Goal: Information Seeking & Learning: Understand process/instructions

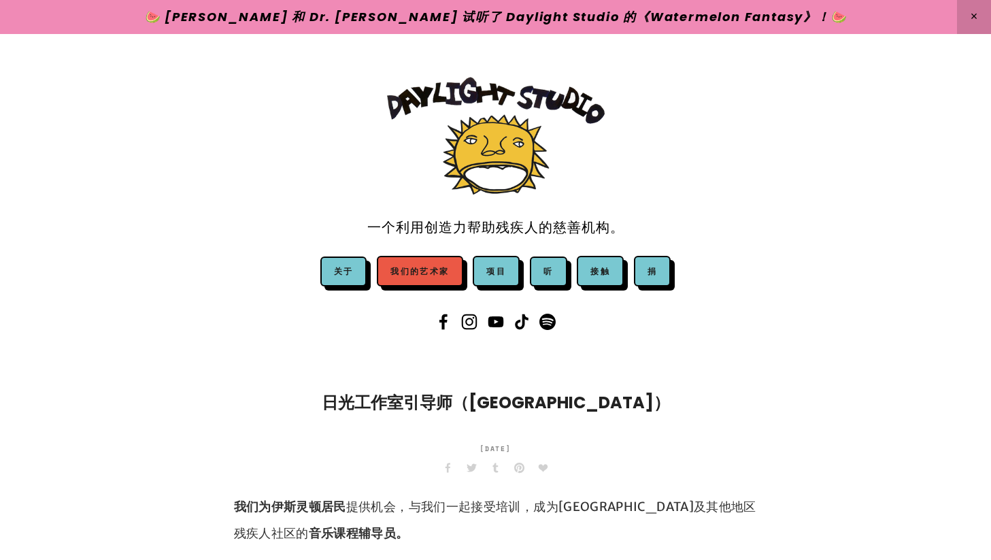
click at [430, 264] on font "我们的艺术家" at bounding box center [419, 270] width 58 height 12
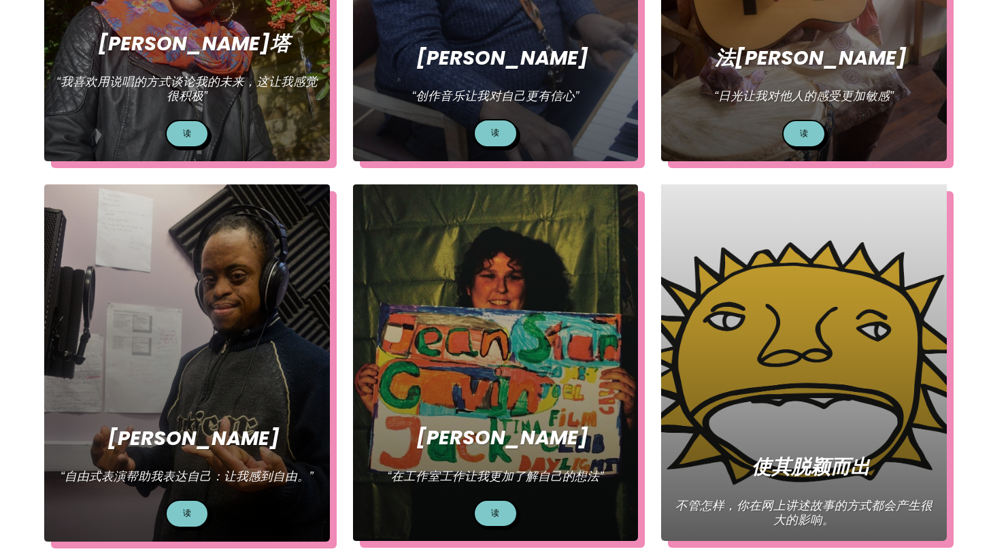
scroll to position [477, 0]
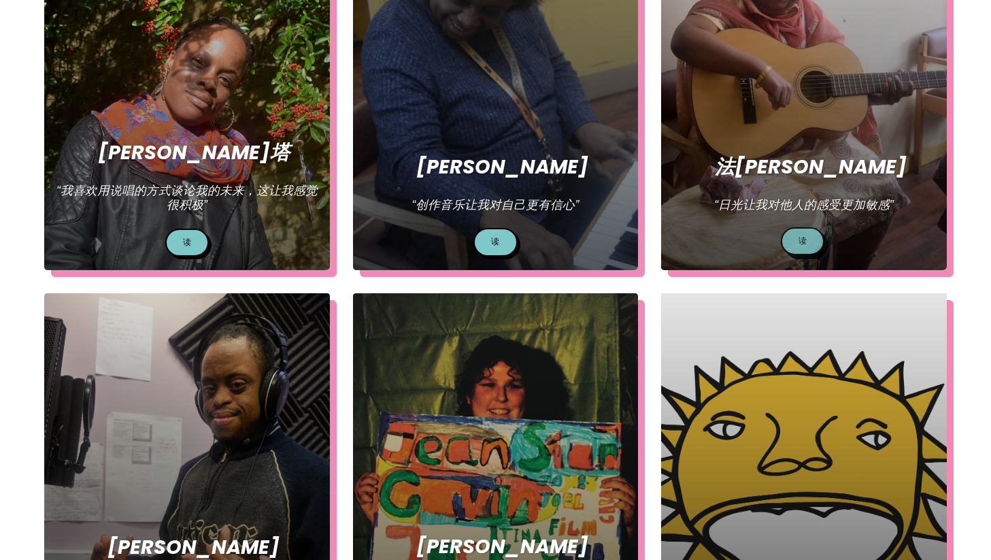
click at [799, 246] on link "读" at bounding box center [803, 241] width 44 height 28
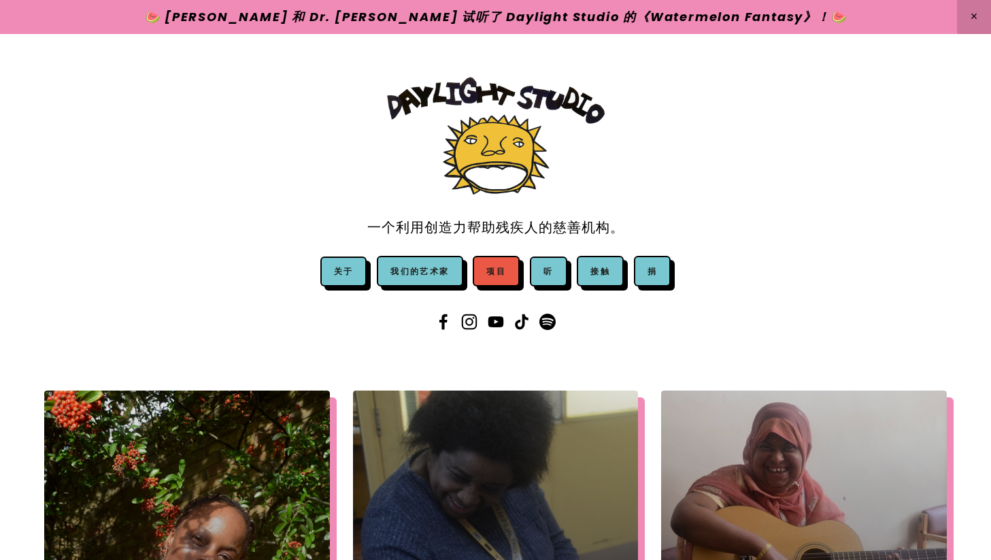
click at [496, 264] on font "项目" at bounding box center [496, 270] width 20 height 12
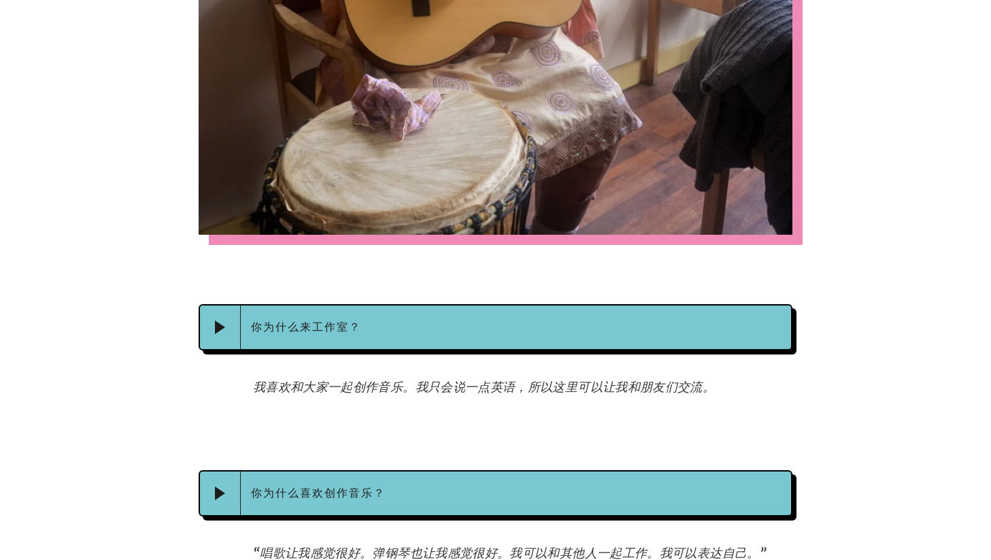
scroll to position [1012, 0]
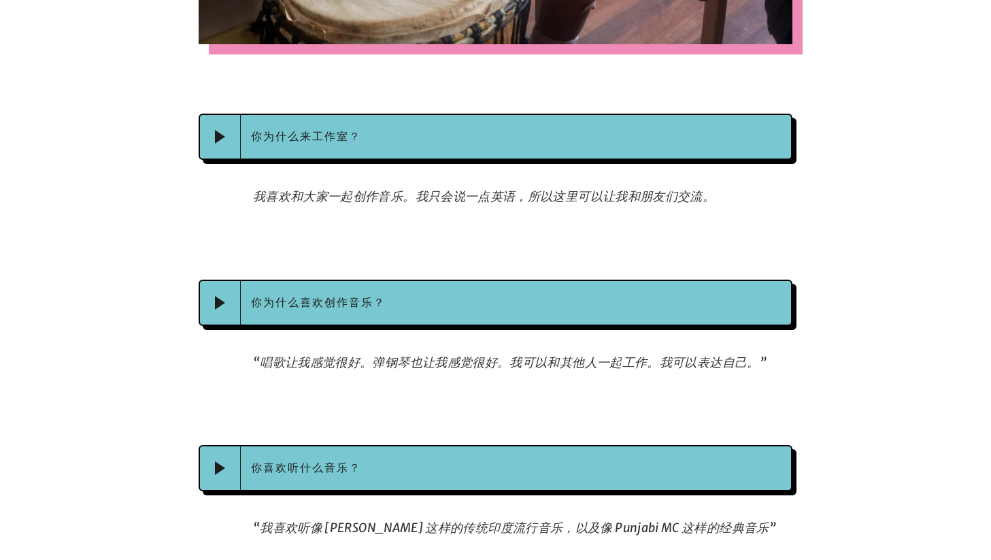
click at [619, 241] on div at bounding box center [495, 245] width 617 height 46
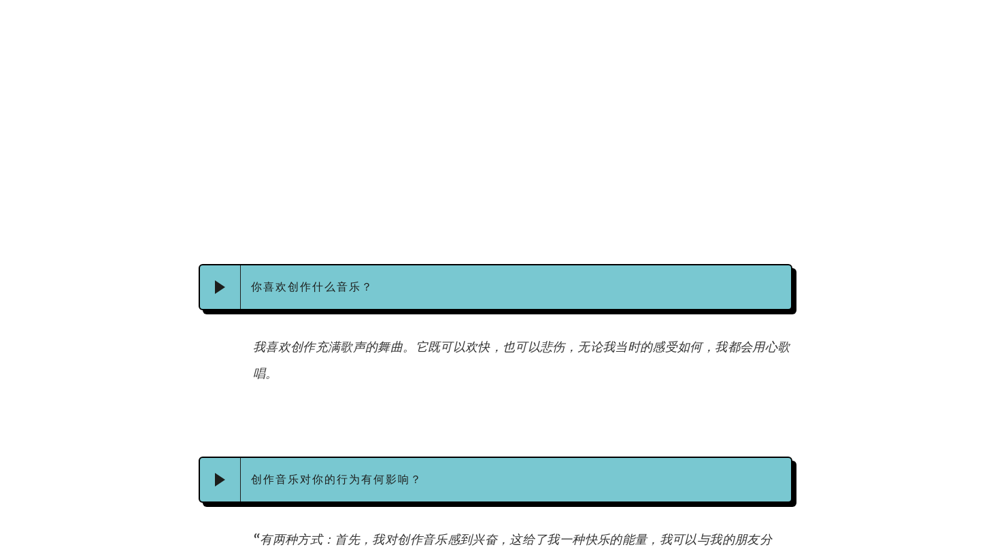
scroll to position [2122, 0]
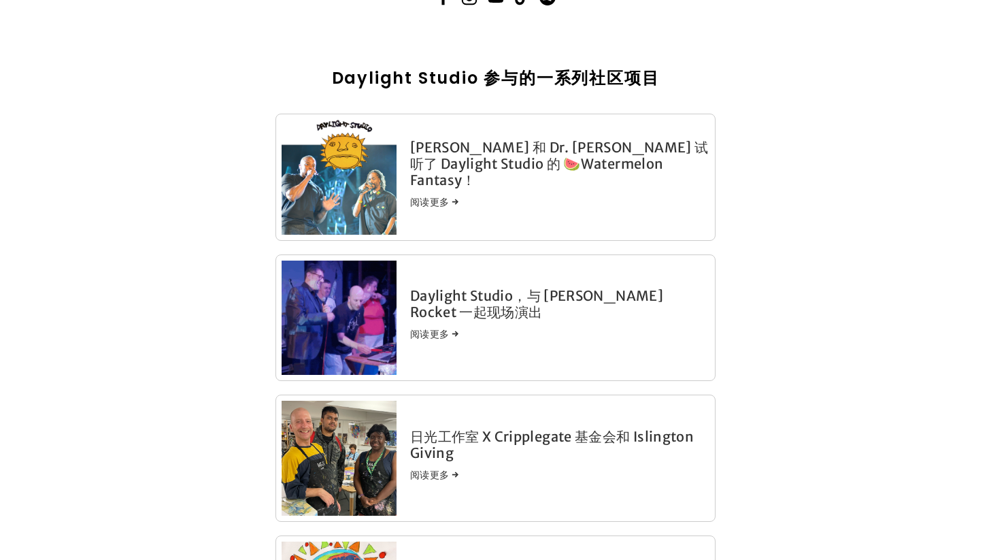
scroll to position [152, 0]
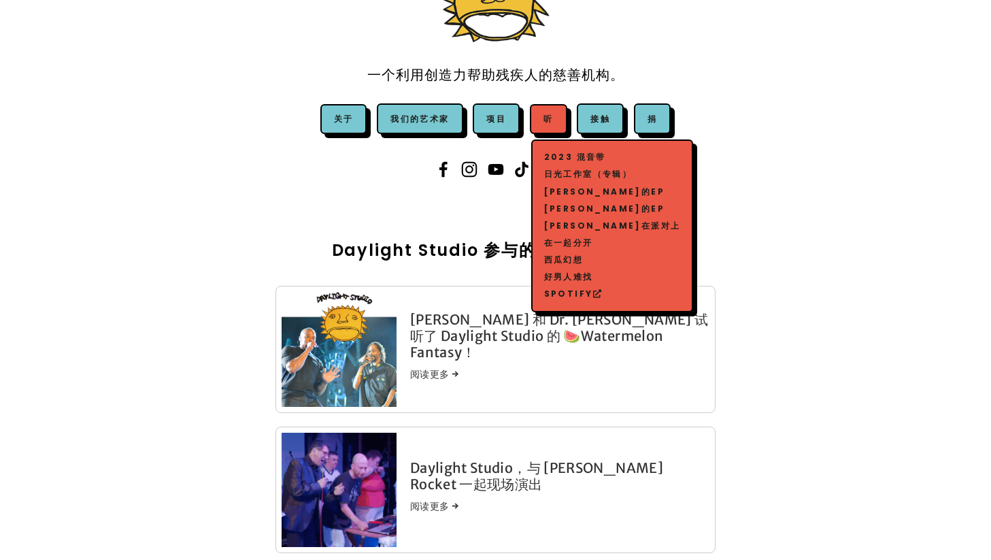
click at [562, 152] on font "2023 混音带" at bounding box center [575, 157] width 62 height 12
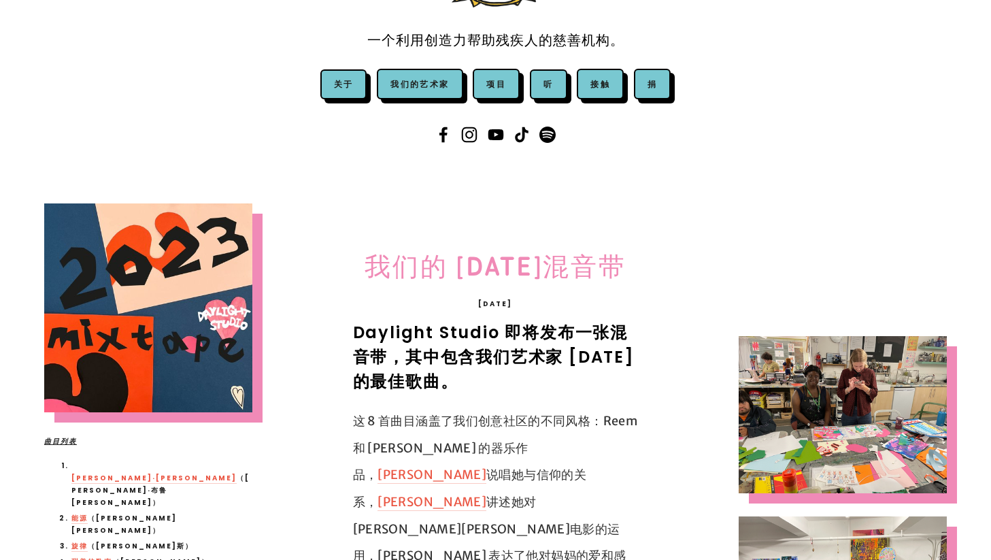
scroll to position [321, 0]
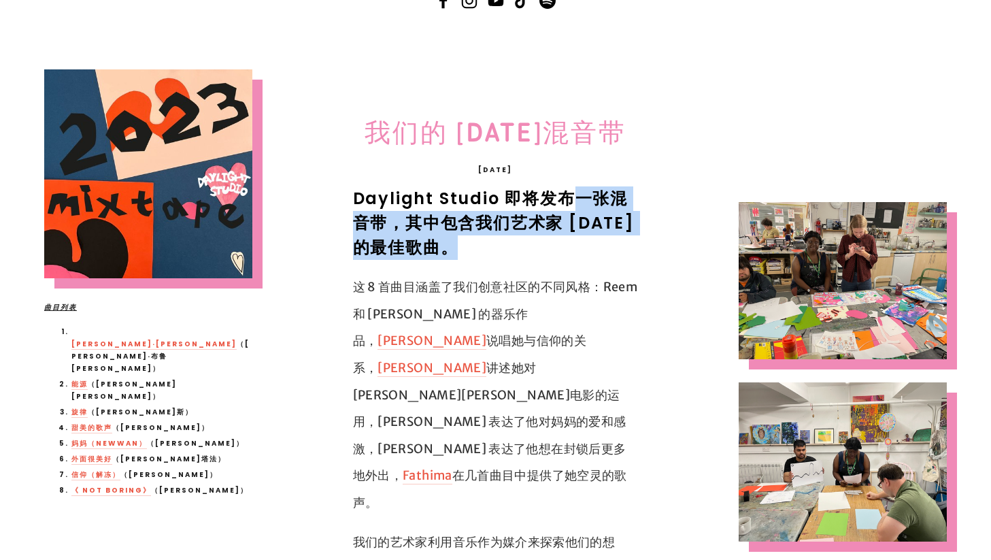
drag, startPoint x: 580, startPoint y: 247, endPoint x: 574, endPoint y: 201, distance: 46.6
click at [574, 201] on h2 "Daylight Studio 即将发布一张混音带，其中包含我们艺术家 2023 年的最佳歌曲。" at bounding box center [496, 222] width 286 height 73
click at [595, 251] on h2 "Daylight Studio 即将发布一张混音带，其中包含我们艺术家 2023 年的最佳歌曲。" at bounding box center [496, 222] width 286 height 73
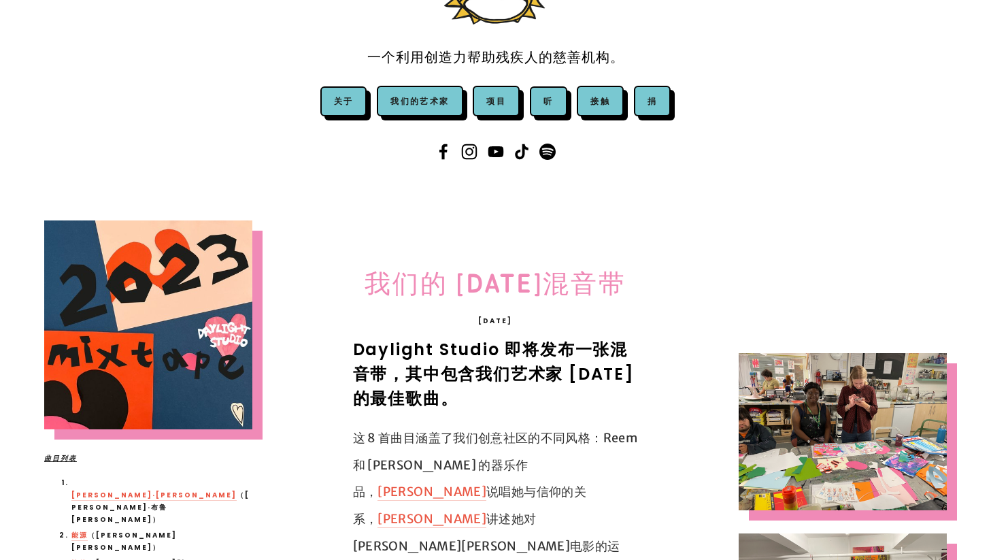
scroll to position [0, 0]
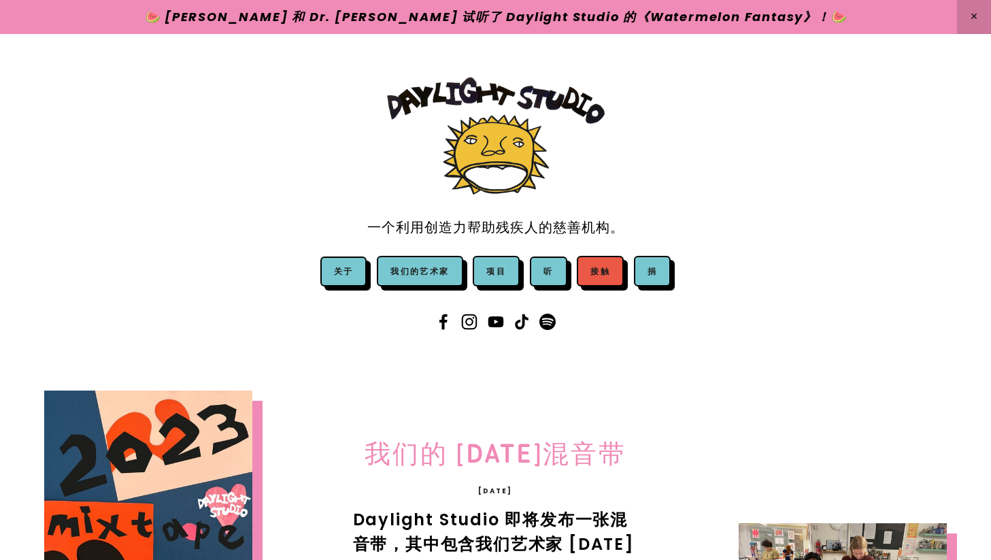
click at [607, 271] on font "接触" at bounding box center [600, 271] width 20 height 12
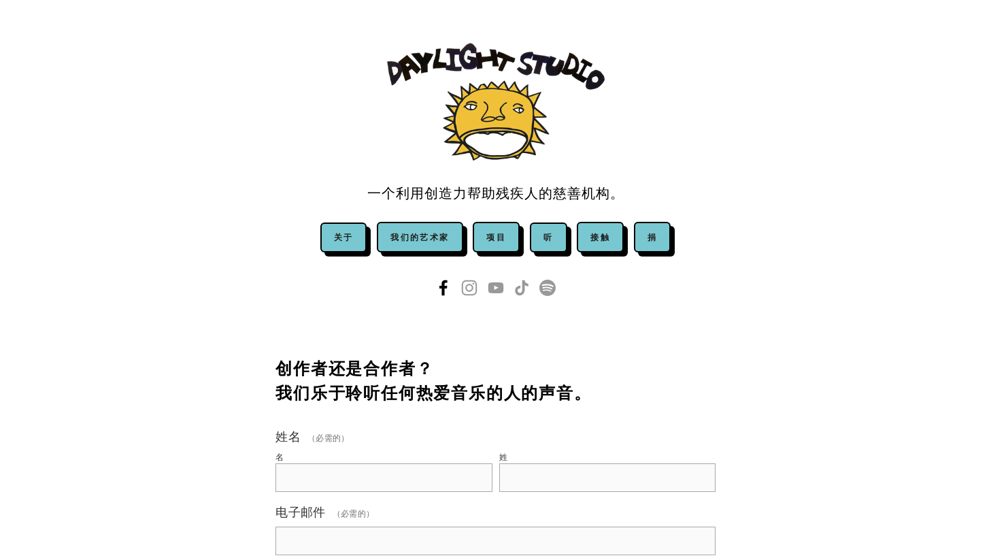
scroll to position [28, 0]
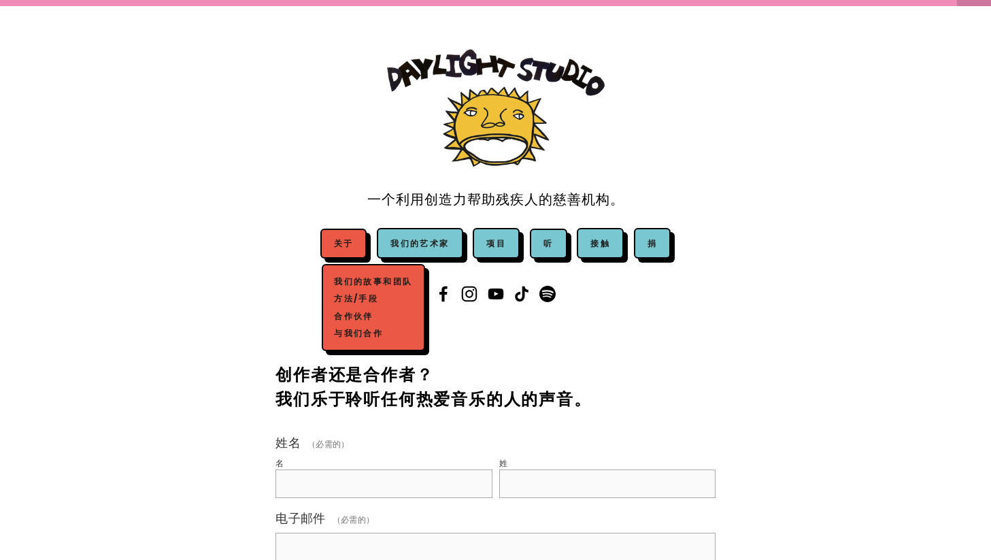
click at [362, 314] on font "合作伙伴" at bounding box center [353, 316] width 39 height 12
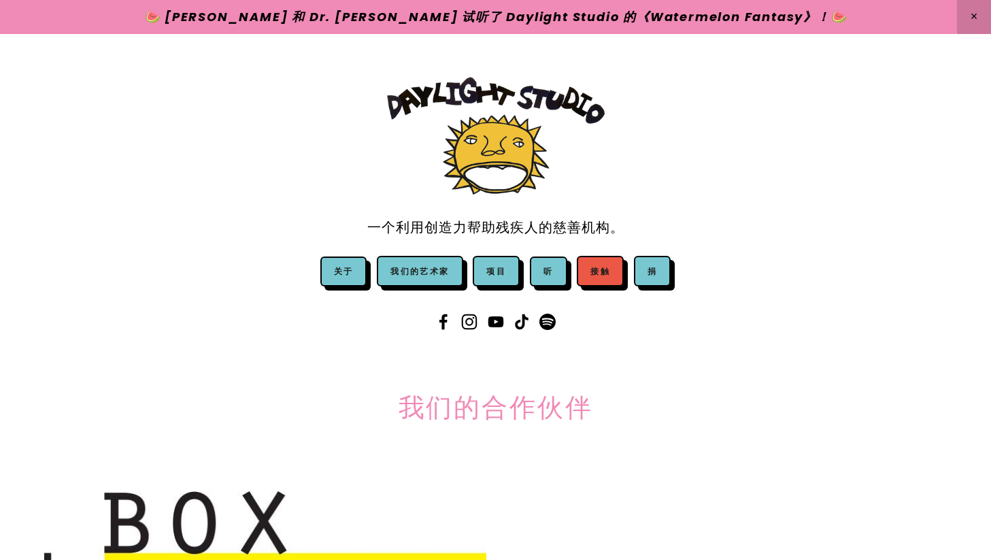
click at [616, 272] on link "接触" at bounding box center [600, 271] width 47 height 31
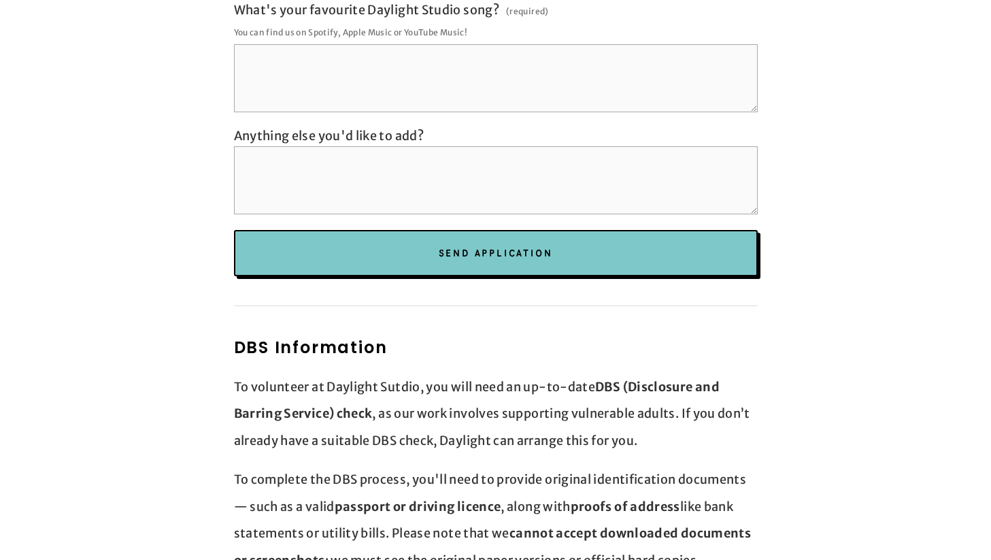
scroll to position [3173, 0]
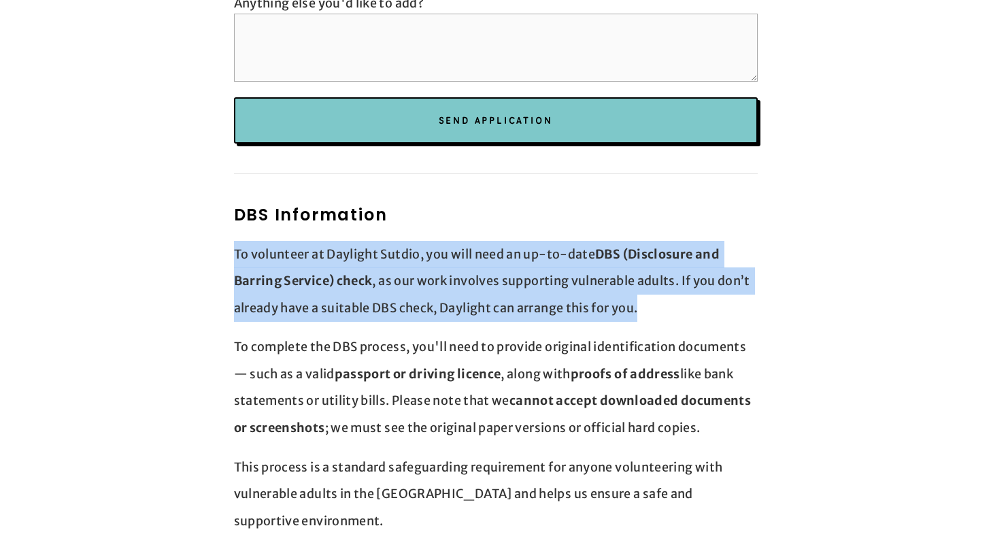
drag, startPoint x: 657, startPoint y: 279, endPoint x: 628, endPoint y: 199, distance: 85.6
click at [628, 203] on div "DBS Information To volunteer at Daylight Sutdio, you will need an up-to-date DB…" at bounding box center [496, 369] width 524 height 332
click at [598, 243] on p "To volunteer at Daylight Sutdio, you will need an up-to-date DBS (Disclosure an…" at bounding box center [496, 281] width 524 height 81
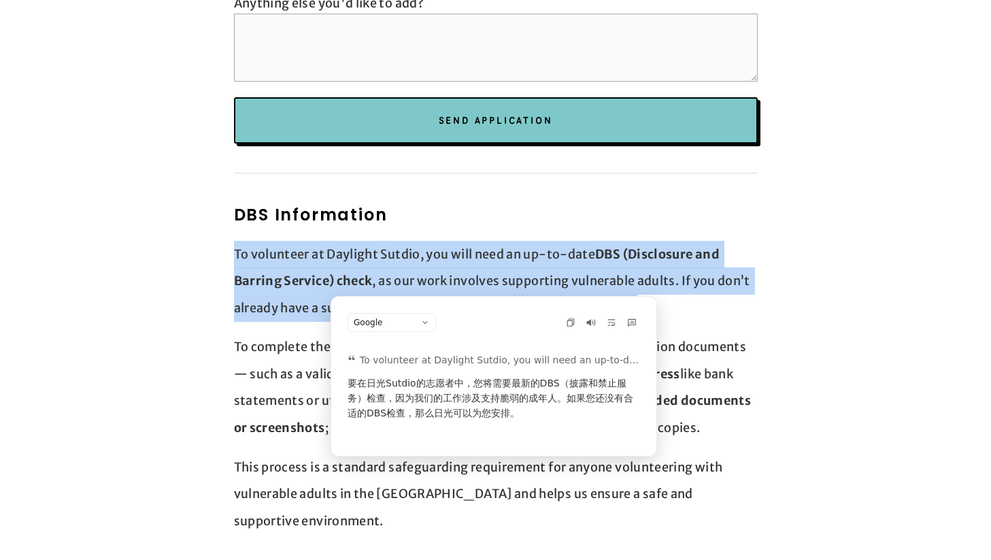
click at [664, 262] on p "To volunteer at Daylight Sutdio, you will need an up-to-date DBS (Disclosure an…" at bounding box center [496, 281] width 524 height 81
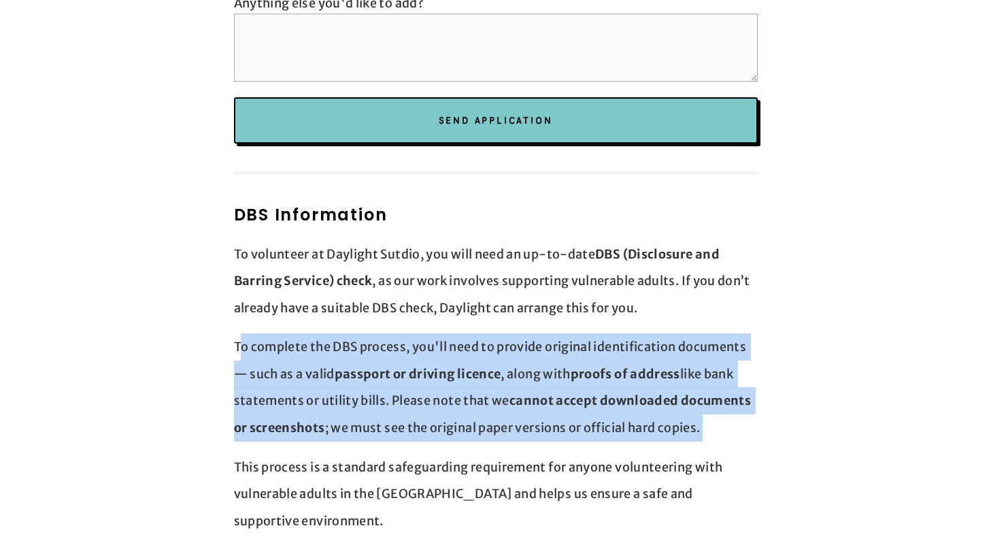
drag, startPoint x: 240, startPoint y: 322, endPoint x: 284, endPoint y: 419, distance: 106.5
click at [284, 419] on div "DBS Information To volunteer at Daylight Sutdio, you will need an up-to-date DB…" at bounding box center [496, 369] width 524 height 332
click at [353, 380] on p "To complete the DBS process, you'll need to provide original identification doc…" at bounding box center [496, 386] width 524 height 107
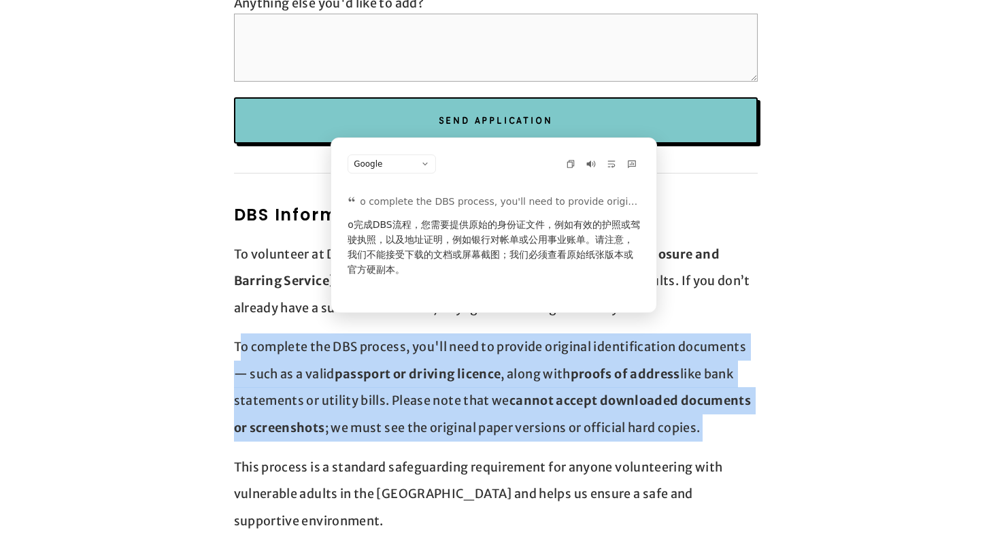
click at [330, 453] on p "This process is a standard safeguarding requirement for anyone volunteering wit…" at bounding box center [496, 493] width 524 height 81
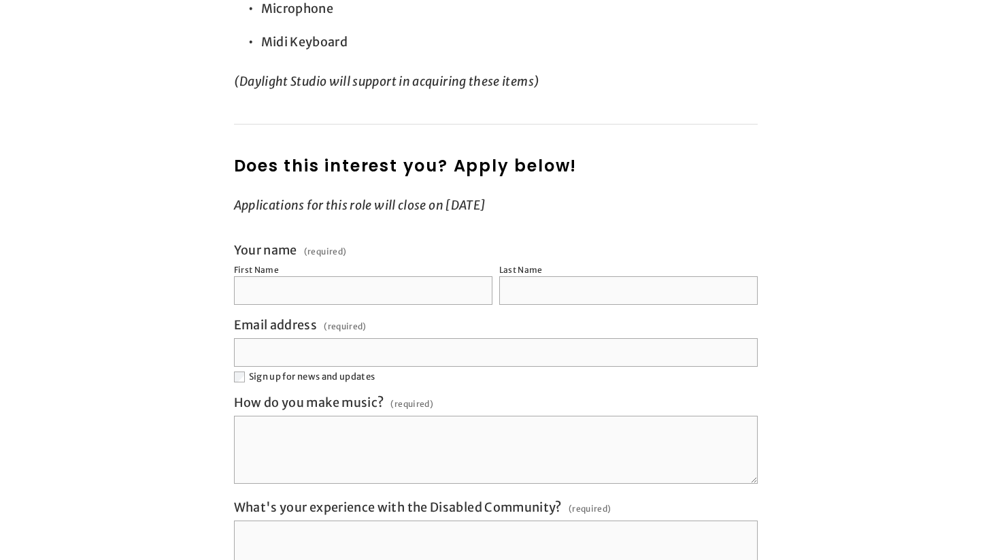
scroll to position [2231, 0]
